Goal: Information Seeking & Learning: Find specific fact

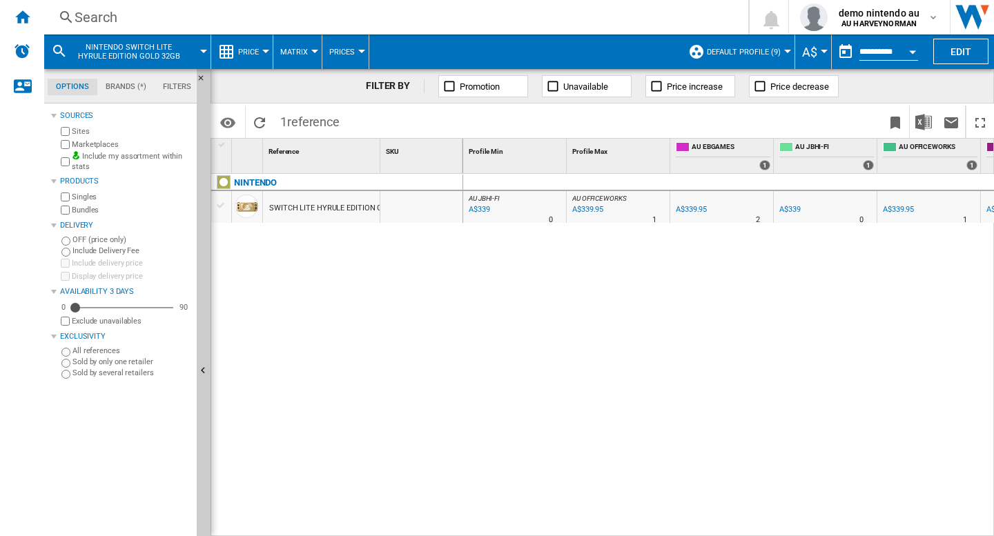
click at [253, 13] on div "Search" at bounding box center [394, 17] width 638 height 19
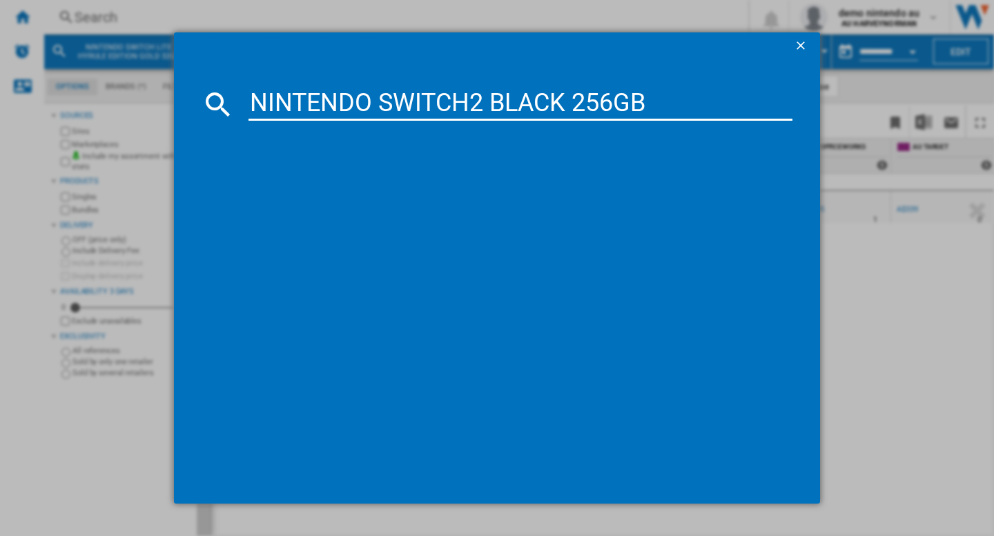
type input "NINTENDO SWITCH2 BLACK 256GB"
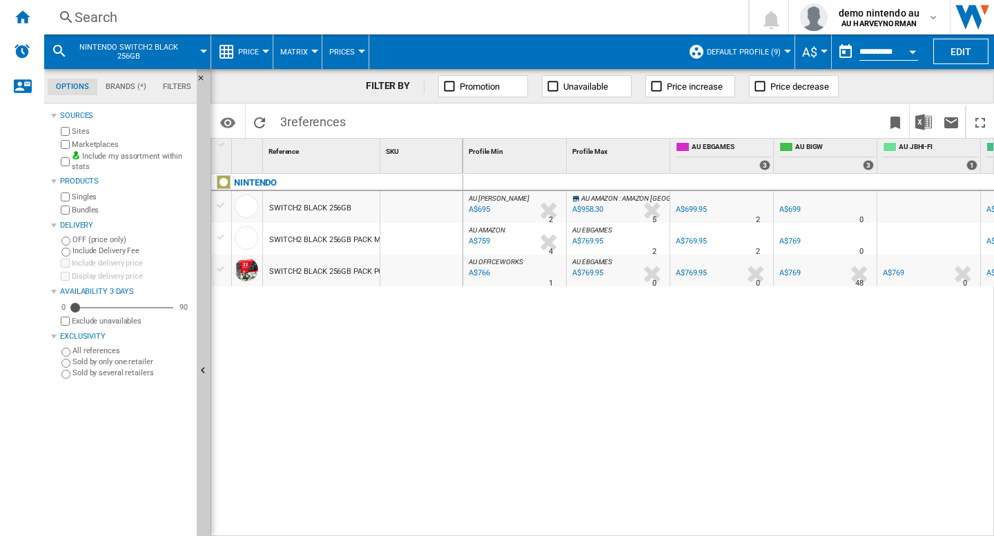
click at [387, 378] on div "NINTENDO SWITCH2 BLACK 256GB SWITCH2 BLACK 256GB PACK MARIO KART WORLD SWITCH2 …" at bounding box center [337, 351] width 252 height 355
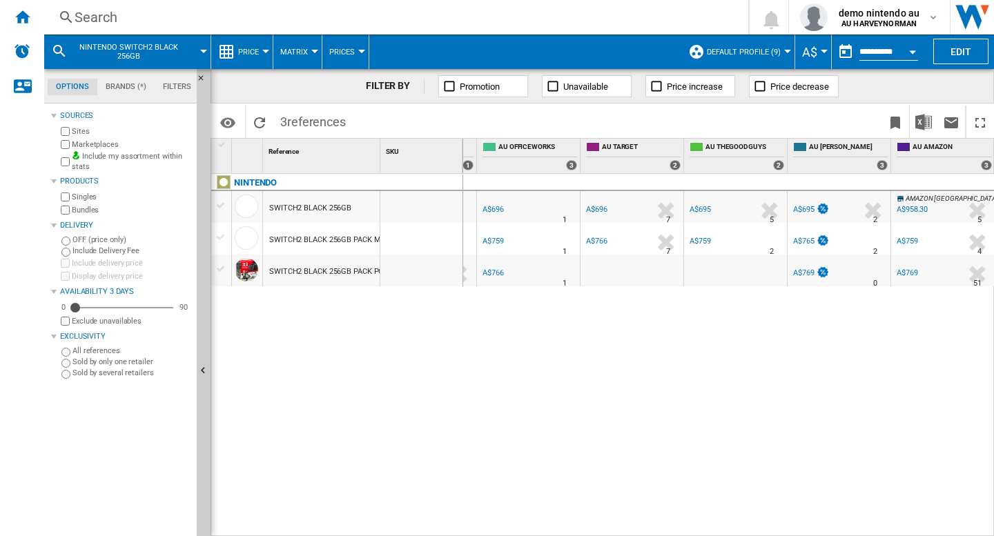
click at [776, 449] on div "AU [PERSON_NAME] : AU [PERSON_NAME] -1.0 % A$695 % N/A 2 AU [PERSON_NAME] : AU …" at bounding box center [728, 355] width 531 height 363
drag, startPoint x: 506, startPoint y: 370, endPoint x: 487, endPoint y: 358, distance: 22.6
click at [507, 370] on div "AU [PERSON_NAME] : AU [PERSON_NAME] -1.0 % A$695 % N/A 2 AU [PERSON_NAME] : AU …" at bounding box center [728, 355] width 531 height 363
click at [687, 346] on div "AU [PERSON_NAME] : AU [PERSON_NAME] -1.0 % A$695 % N/A 2 AU [PERSON_NAME] : AU …" at bounding box center [728, 355] width 531 height 363
